Goal: Transaction & Acquisition: Download file/media

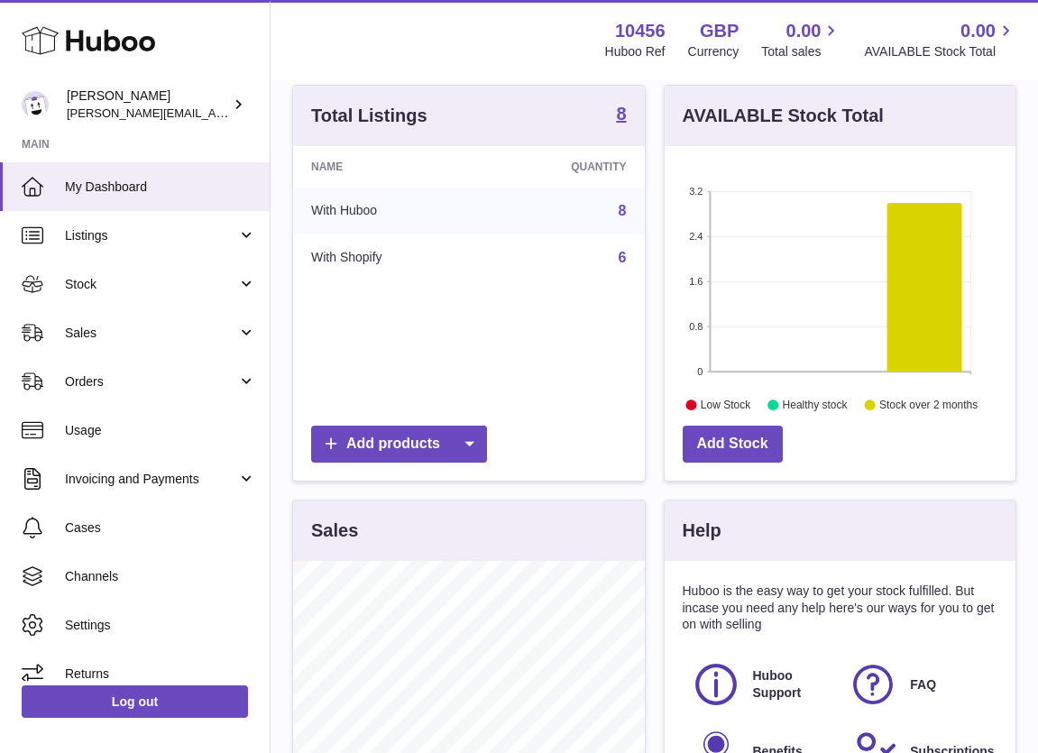
scroll to position [448, 0]
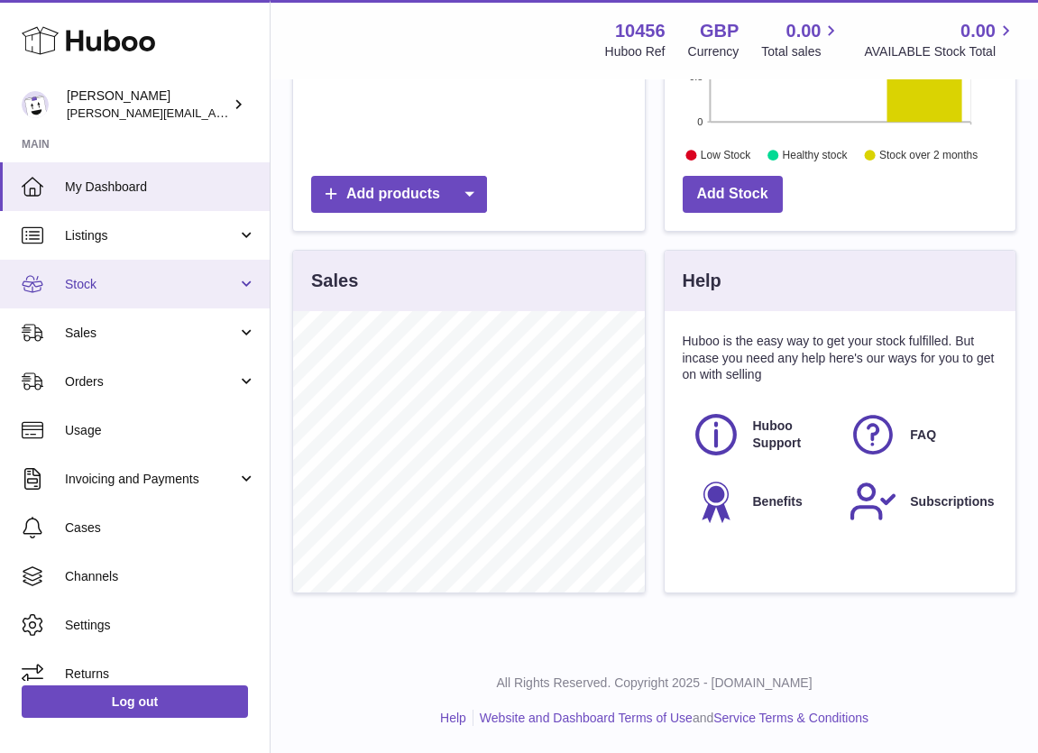
click at [109, 281] on span "Stock" at bounding box center [151, 284] width 172 height 17
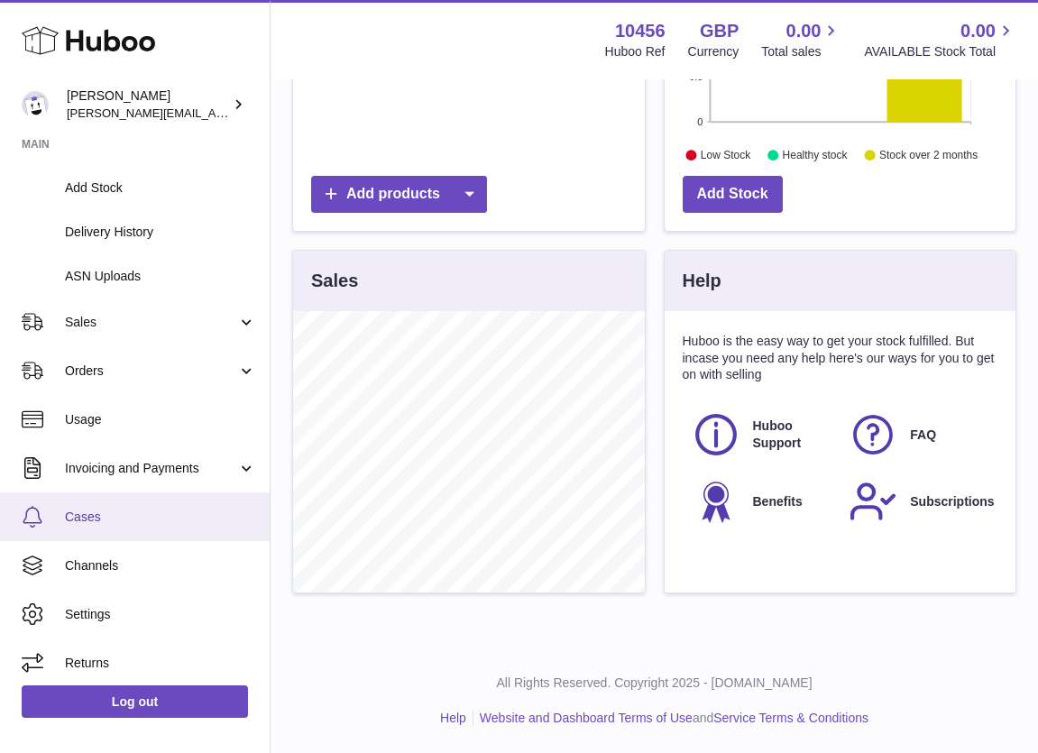
scroll to position [237, 0]
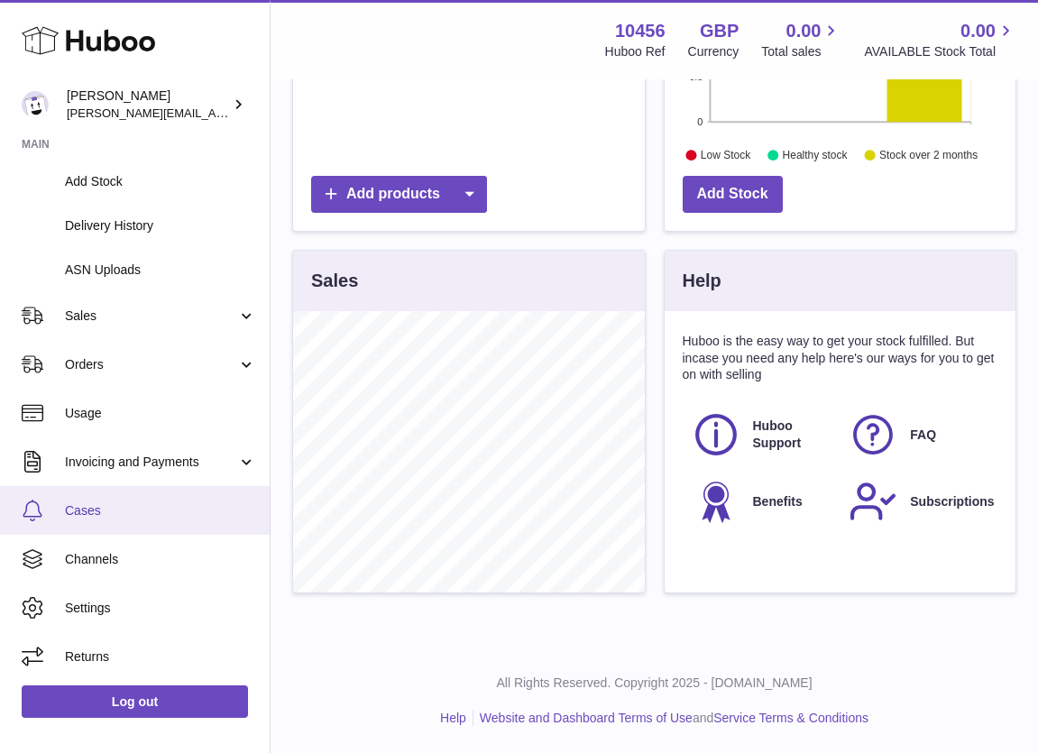
click at [133, 513] on span "Cases" at bounding box center [160, 510] width 191 height 17
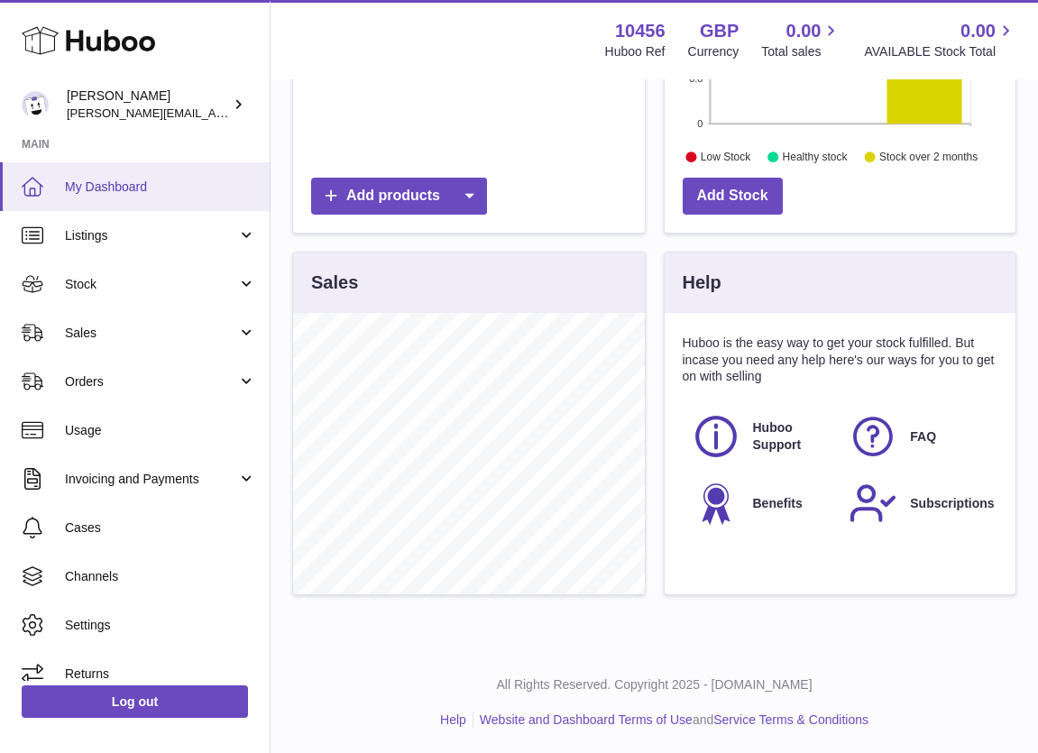
scroll to position [448, 0]
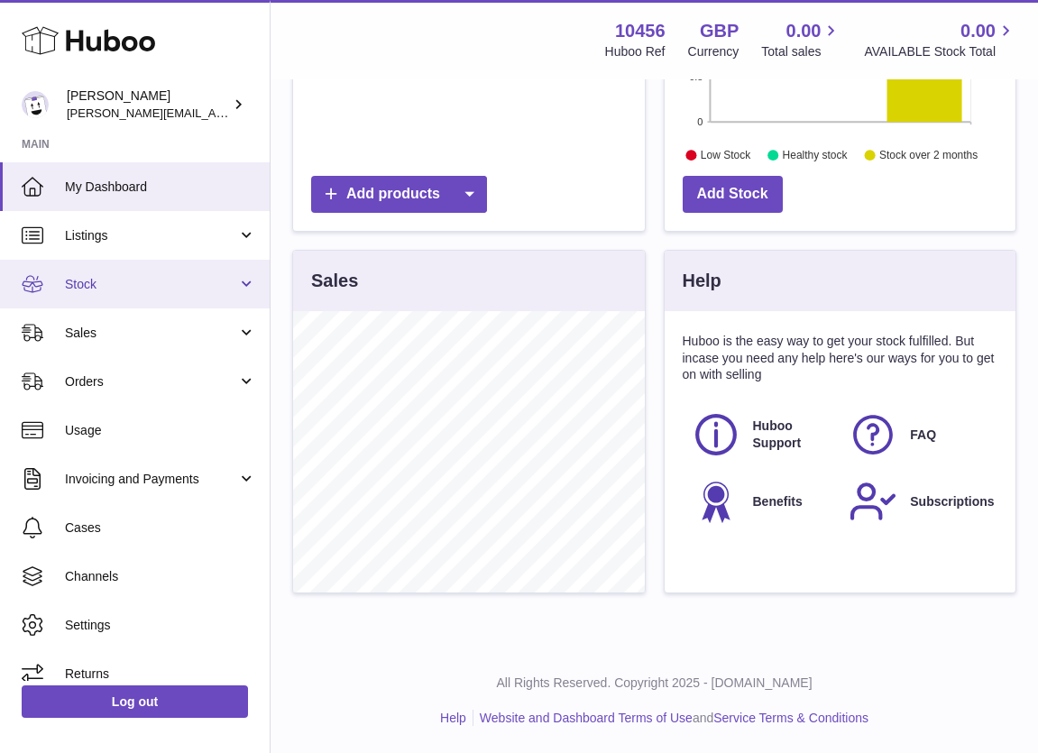
click at [173, 285] on span "Stock" at bounding box center [151, 284] width 172 height 17
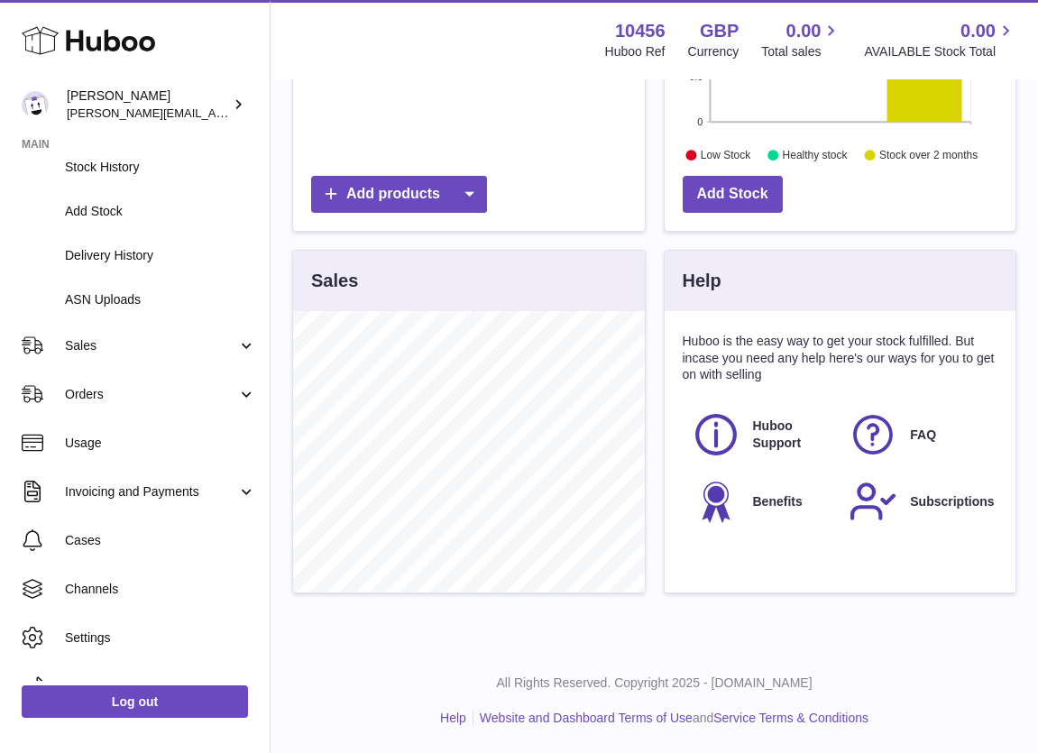
scroll to position [237, 0]
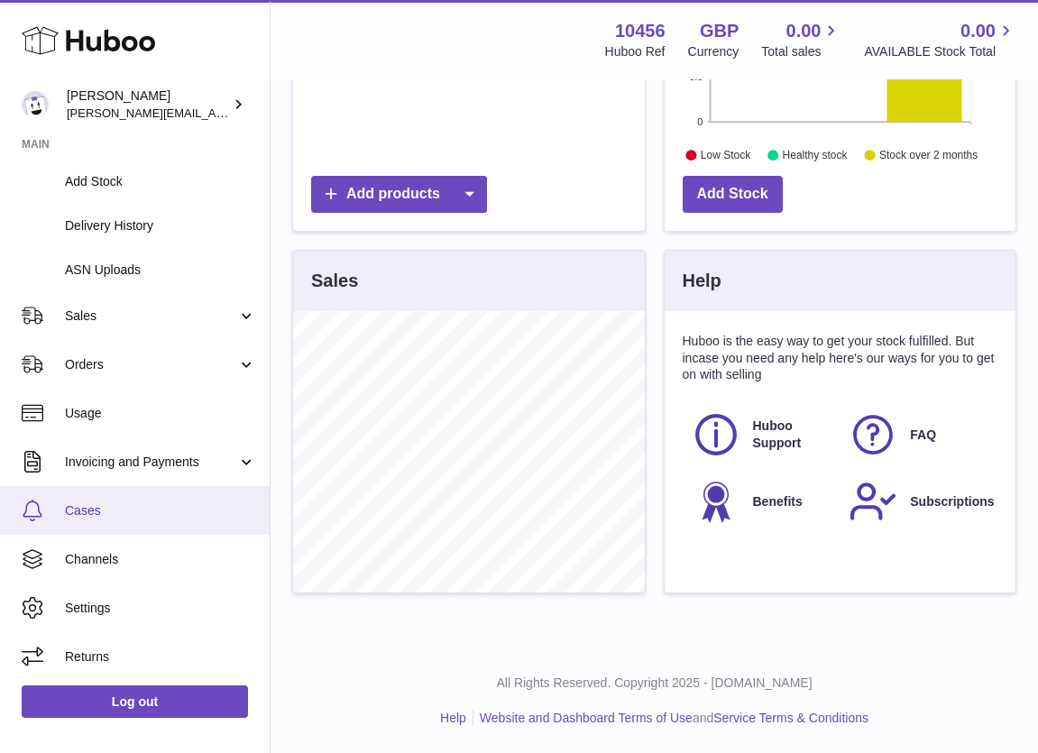
click at [130, 499] on link "Cases" at bounding box center [135, 510] width 270 height 49
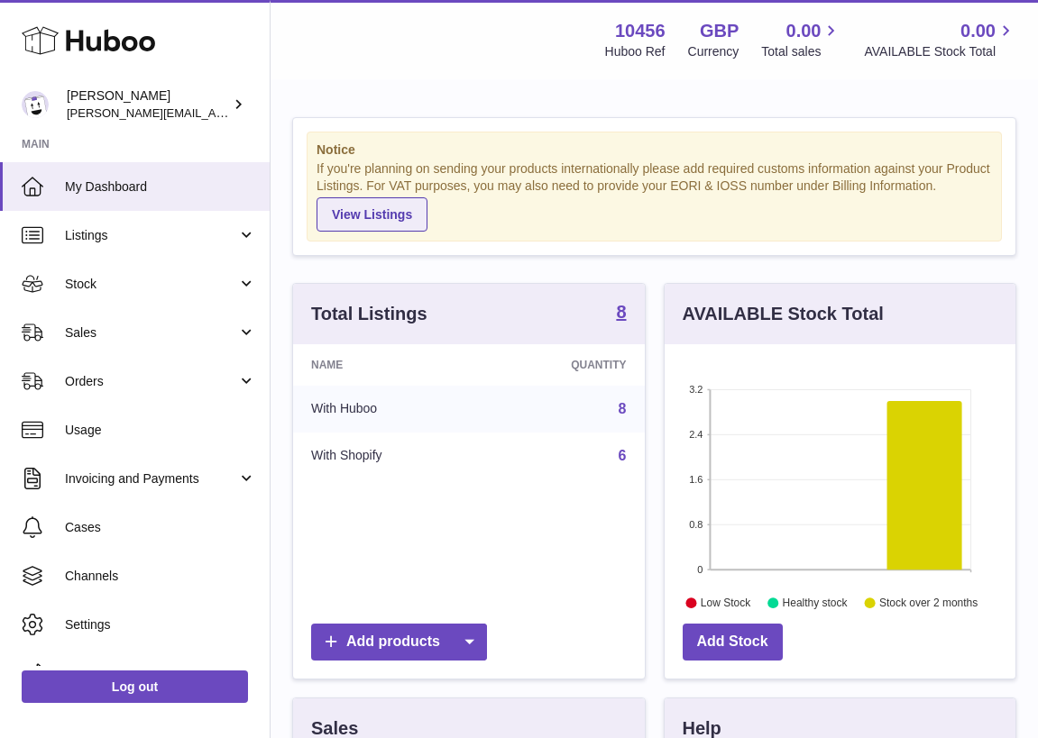
scroll to position [281, 351]
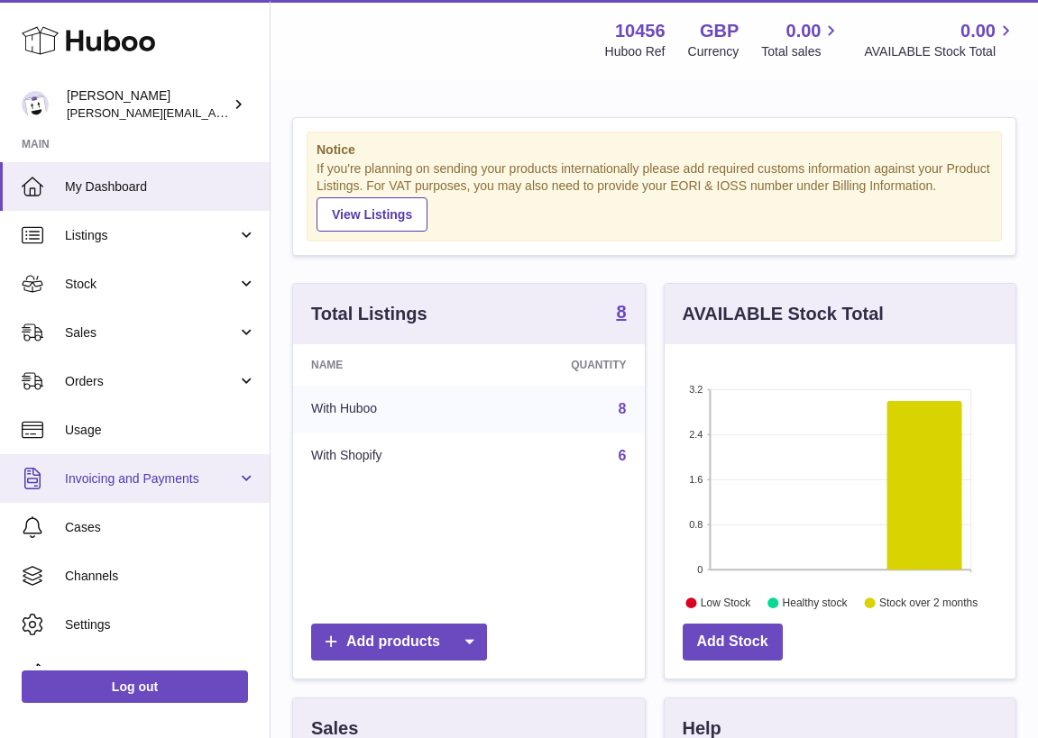
click at [113, 482] on span "Invoicing and Payments" at bounding box center [151, 479] width 172 height 17
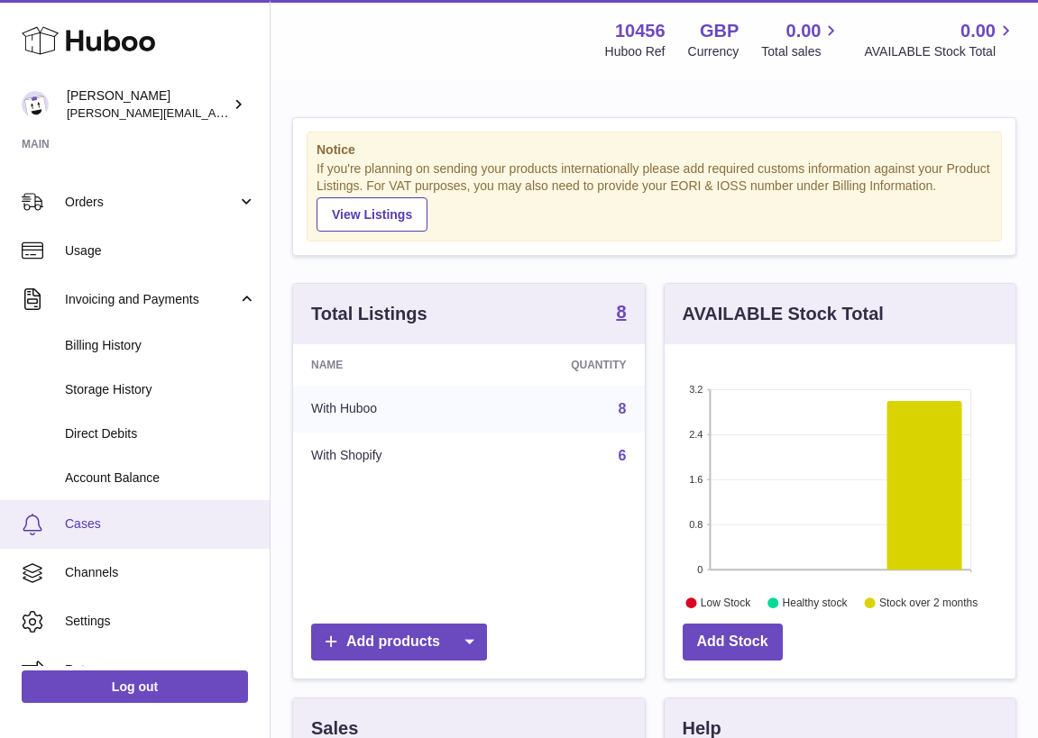
scroll to position [180, 0]
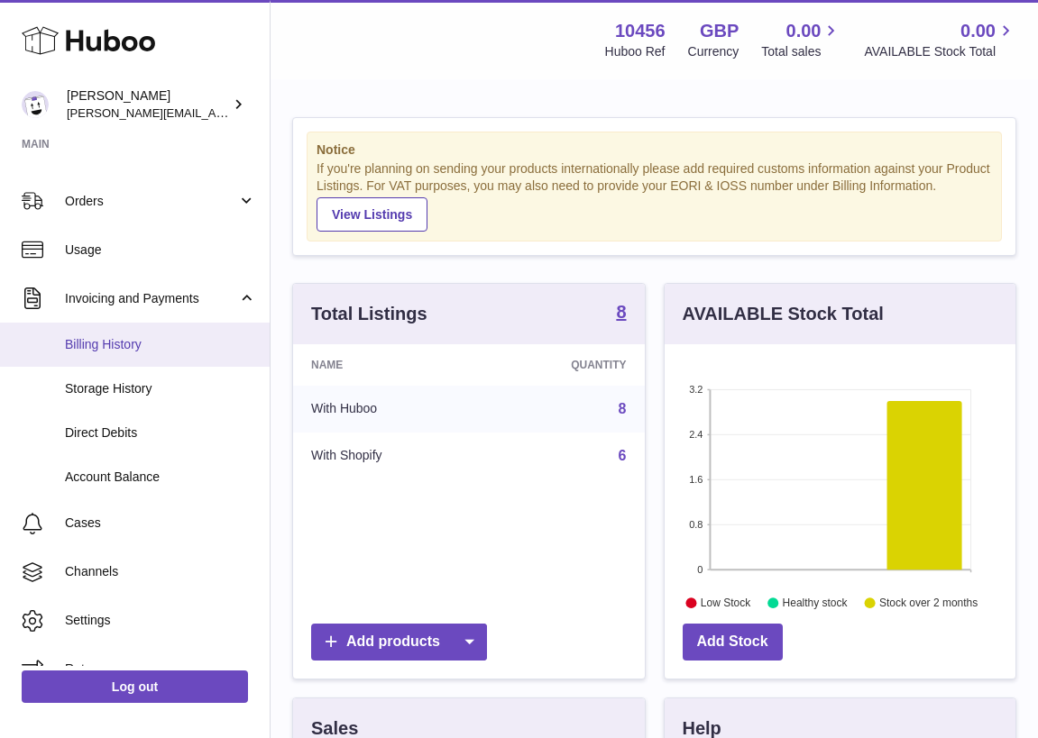
click at [131, 355] on link "Billing History" at bounding box center [135, 345] width 270 height 44
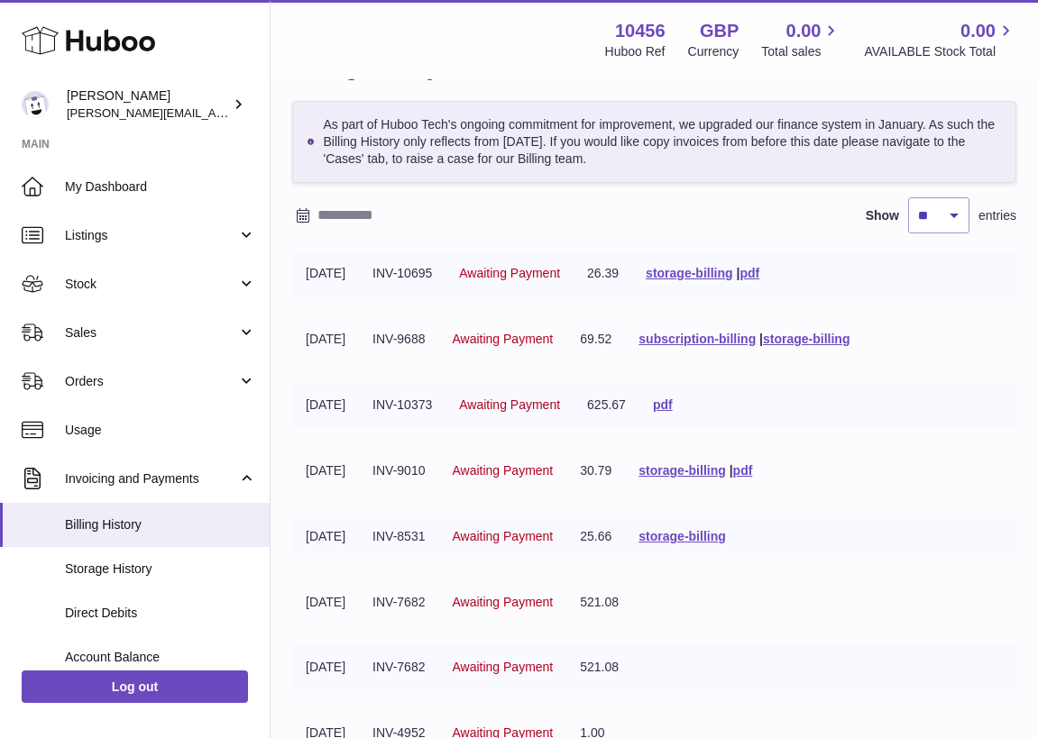
scroll to position [90, 0]
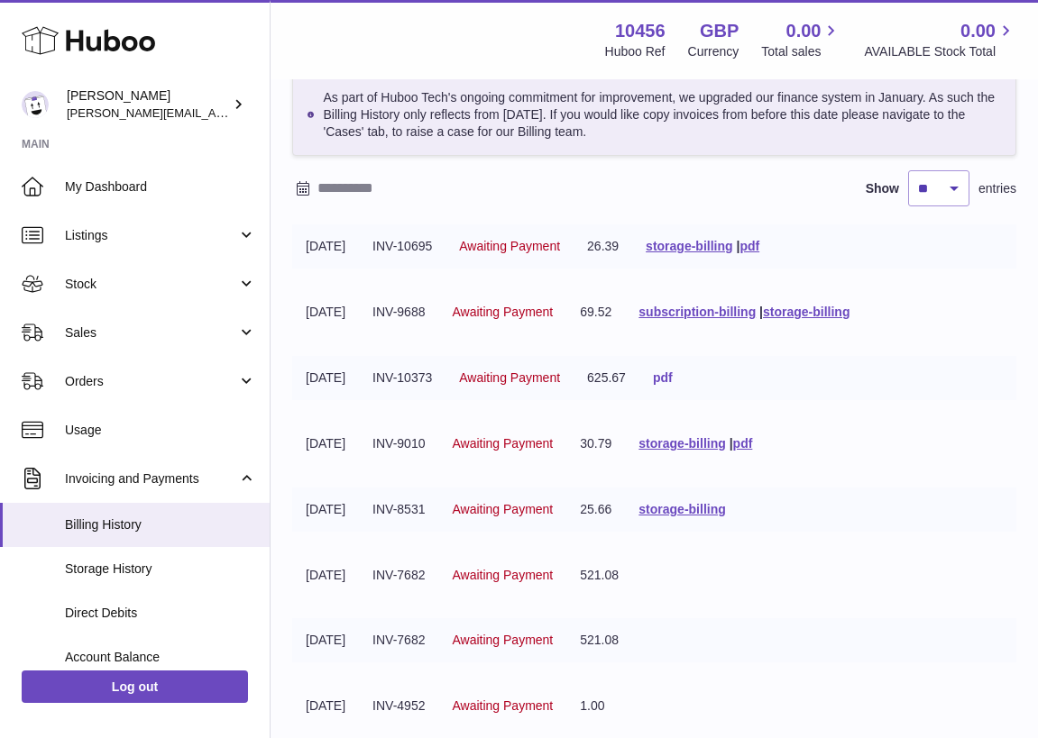
click at [672, 384] on link "pdf" at bounding box center [663, 377] width 20 height 14
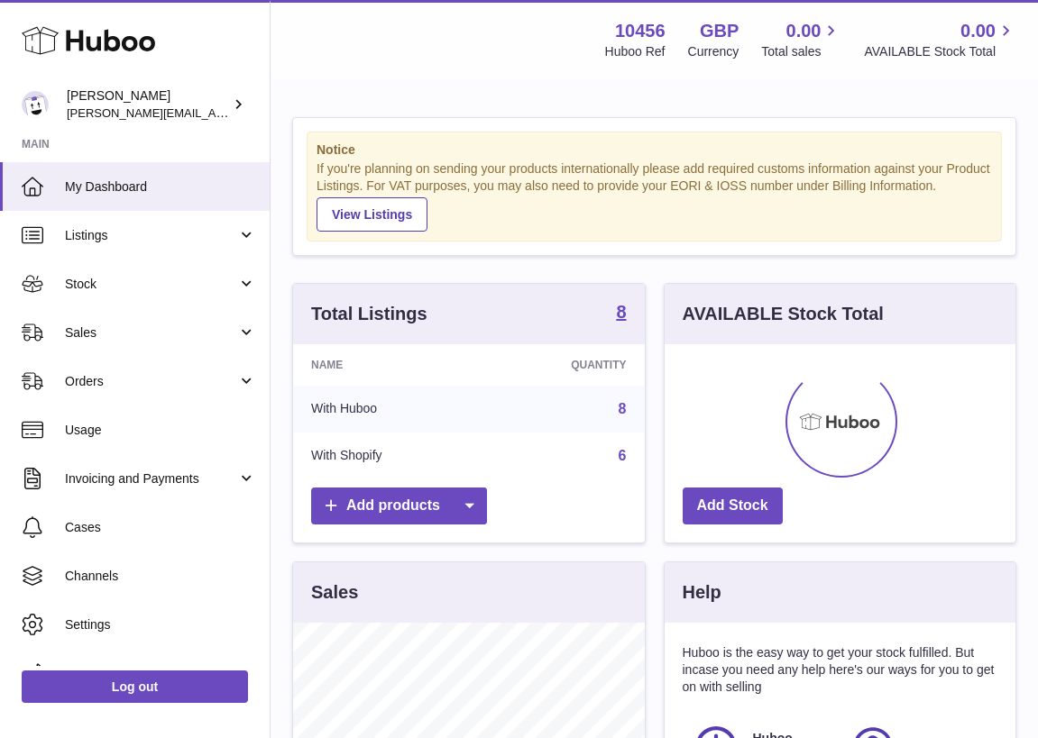
scroll to position [281, 351]
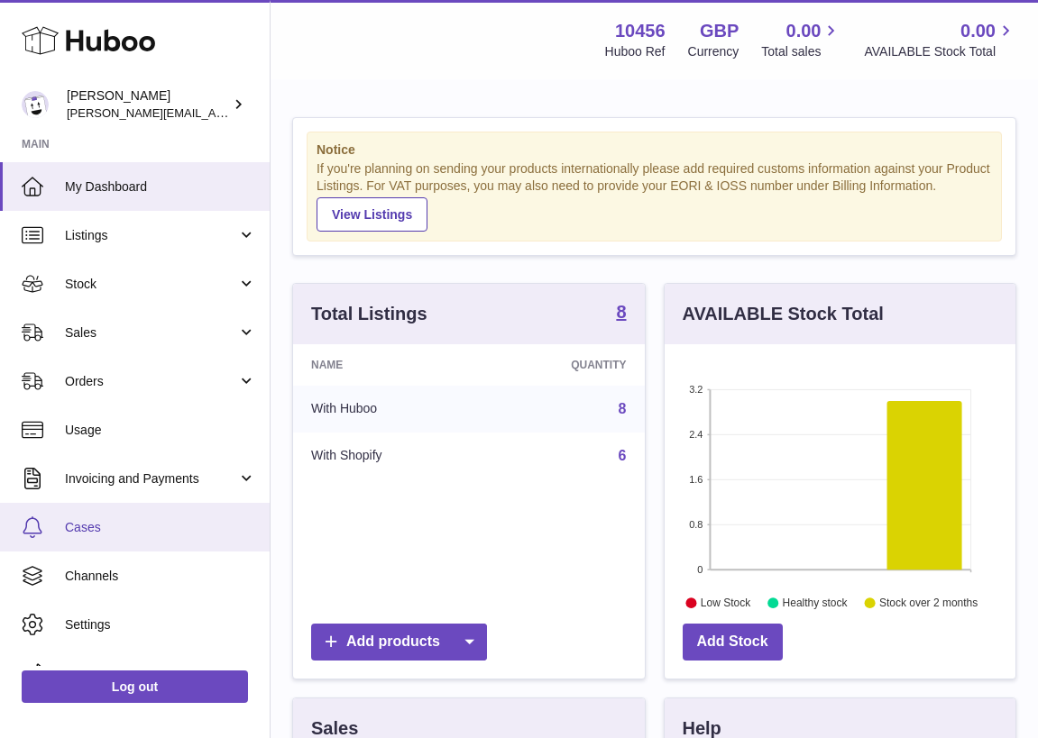
click at [117, 516] on link "Cases" at bounding box center [135, 527] width 270 height 49
